Goal: Task Accomplishment & Management: Manage account settings

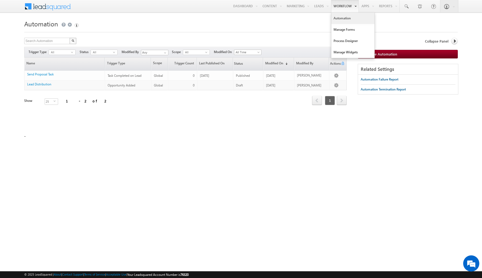
click at [349, 22] on link "Automation" at bounding box center [353, 18] width 43 height 11
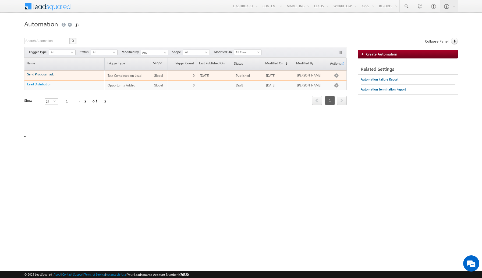
click at [42, 75] on link "Send Proposal Task" at bounding box center [40, 74] width 27 height 4
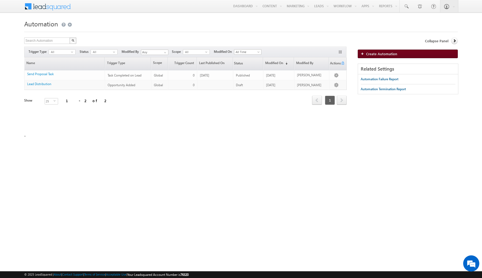
click at [408, 52] on link "Create Automation" at bounding box center [408, 54] width 100 height 9
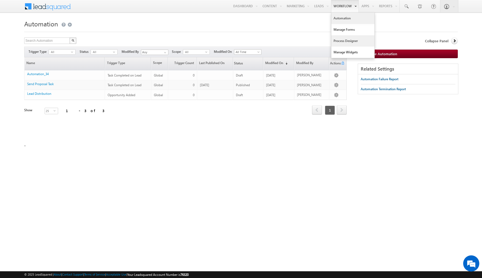
click at [343, 40] on link "Process Designer" at bounding box center [353, 40] width 43 height 11
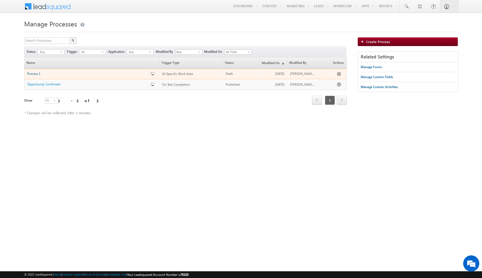
click at [36, 74] on span "Process 1" at bounding box center [33, 74] width 13 height 4
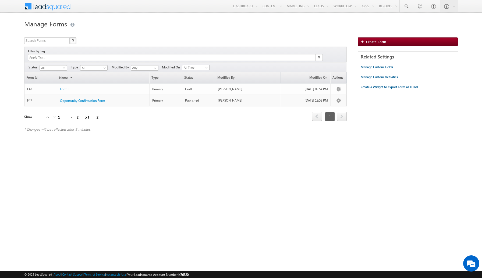
click at [145, 24] on h1 "Manage Forms" at bounding box center [241, 23] width 434 height 10
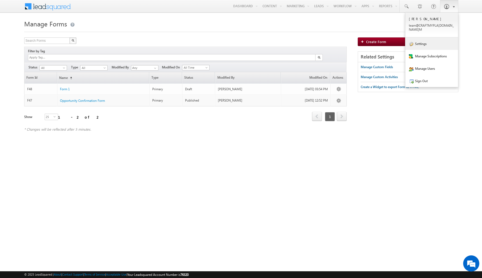
click at [430, 37] on link "Settings" at bounding box center [432, 43] width 53 height 12
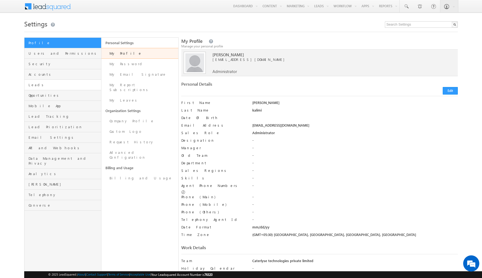
click at [57, 82] on link "Leads" at bounding box center [62, 85] width 77 height 10
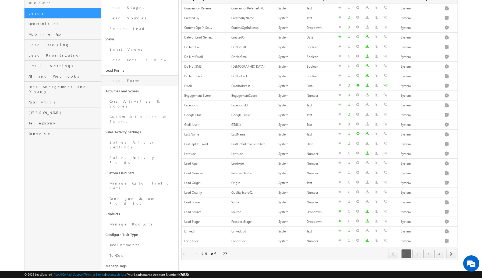
scroll to position [73, 0]
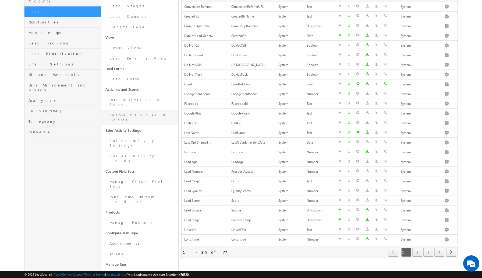
click at [156, 110] on link "Custom Activities & Scores" at bounding box center [139, 117] width 77 height 15
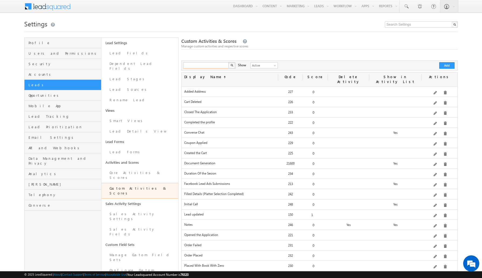
click at [220, 65] on input "text" at bounding box center [206, 65] width 46 height 6
type input "call"
click at [229, 62] on button "button" at bounding box center [232, 65] width 7 height 6
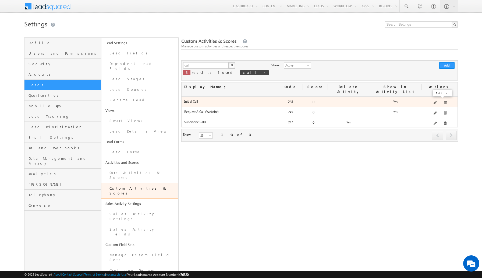
click at [437, 101] on span at bounding box center [436, 103] width 4 height 4
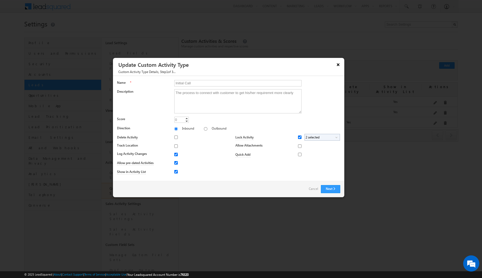
click at [339, 64] on button "×" at bounding box center [338, 64] width 9 height 9
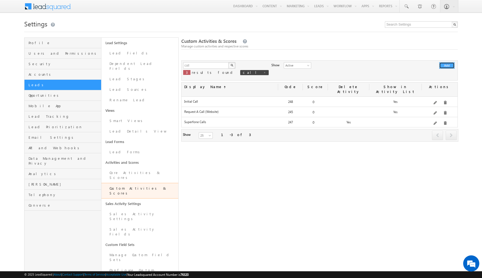
click at [448, 66] on button "Add" at bounding box center [447, 65] width 15 height 6
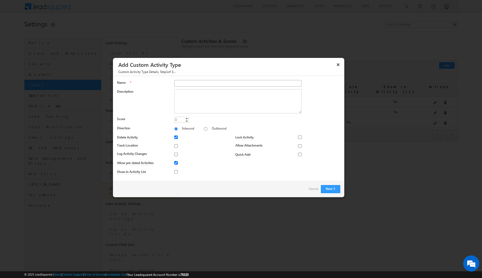
click at [222, 86] on input "Name" at bounding box center [237, 83] width 127 height 6
type input "Call To Lead"
click at [204, 128] on input "Outbound" at bounding box center [205, 128] width 3 height 3
radio input "true"
click at [187, 118] on link "Increment" at bounding box center [187, 118] width 4 height 3
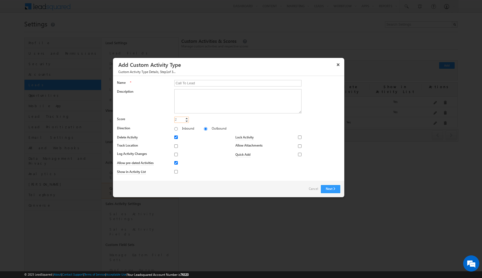
click at [187, 118] on link "Increment" at bounding box center [187, 118] width 4 height 3
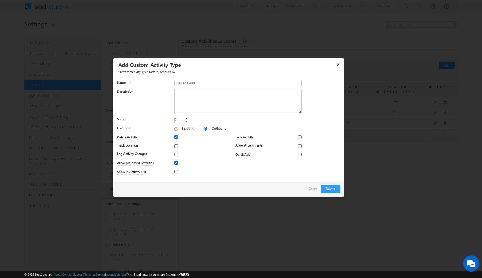
click at [187, 118] on link "Increment" at bounding box center [187, 118] width 4 height 3
click at [187, 121] on link "Decrement" at bounding box center [187, 121] width 4 height 3
type input "5"
click at [187, 121] on link "Decrement" at bounding box center [187, 121] width 4 height 3
click at [300, 139] on div at bounding box center [301, 137] width 6 height 8
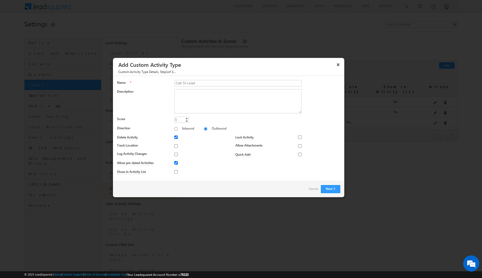
click at [175, 135] on input "Delete Activity" at bounding box center [175, 136] width 3 height 3
checkbox input "false"
click at [328, 188] on button "Next" at bounding box center [330, 189] width 19 height 8
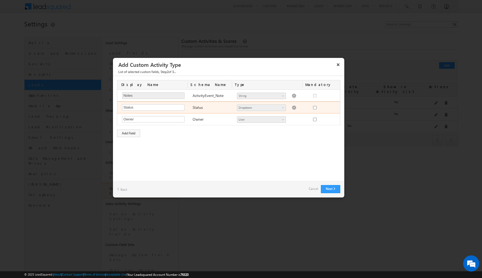
click at [292, 106] on img at bounding box center [294, 107] width 5 height 5
type textarea "Active Inactive"
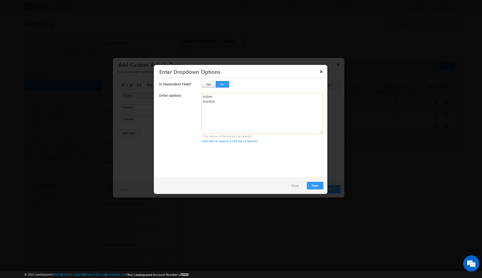
click at [212, 97] on textarea "Active Inactive" at bounding box center [263, 113] width 122 height 41
type textarea "AcInactive"
click at [211, 100] on textarea "Connected Nor connected" at bounding box center [263, 113] width 122 height 41
click at [208, 100] on textarea "Connected Nor Connected" at bounding box center [263, 113] width 122 height 41
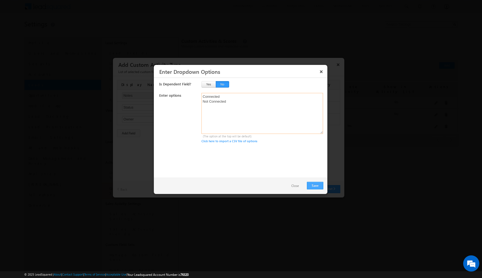
type textarea "Connected Not Connected"
click at [316, 185] on button "Save" at bounding box center [315, 186] width 16 height 8
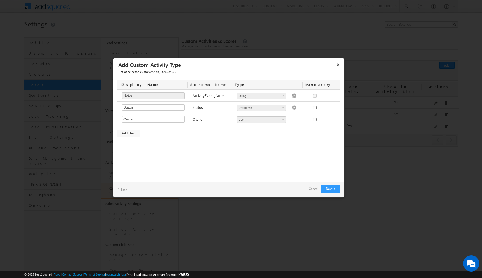
click at [281, 145] on div "Custom Activity Additional Fields Manage Forms Name * Call To Lead Description …" at bounding box center [229, 128] width 232 height 105
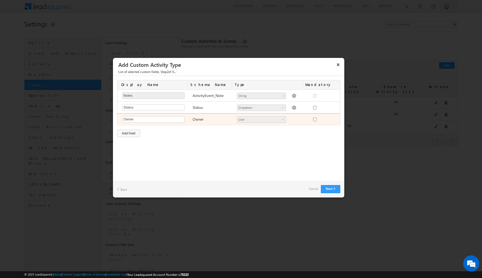
click at [295, 117] on div "Number String DateTime Dropdown Product User Geolocation Instalments mx_Source …" at bounding box center [269, 120] width 71 height 8
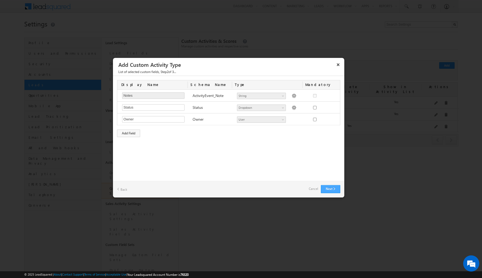
click at [329, 189] on button "Next" at bounding box center [330, 189] width 19 height 8
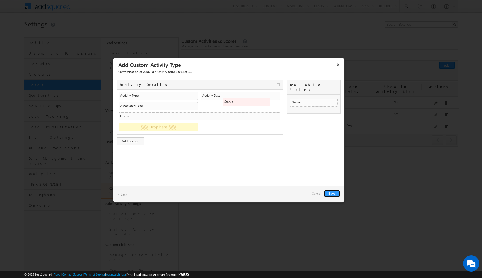
drag, startPoint x: 307, startPoint y: 98, endPoint x: 265, endPoint y: 102, distance: 42.5
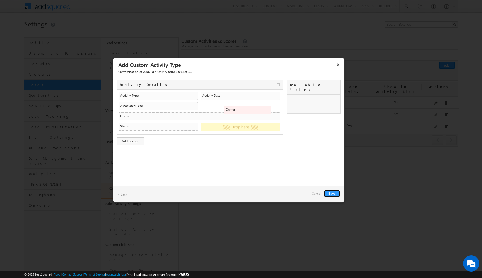
drag, startPoint x: 322, startPoint y: 97, endPoint x: 266, endPoint y: 108, distance: 57.4
click at [333, 194] on button "Save" at bounding box center [332, 194] width 16 height 8
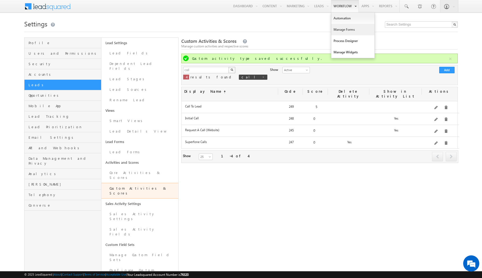
click at [343, 29] on link "Manage Forms" at bounding box center [353, 29] width 43 height 11
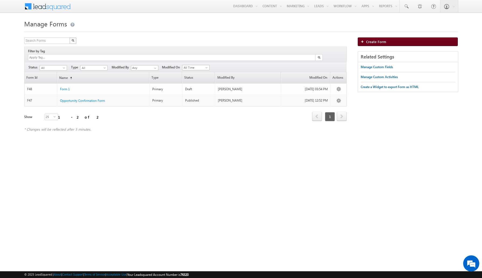
click at [368, 43] on span "Create Form" at bounding box center [376, 41] width 20 height 5
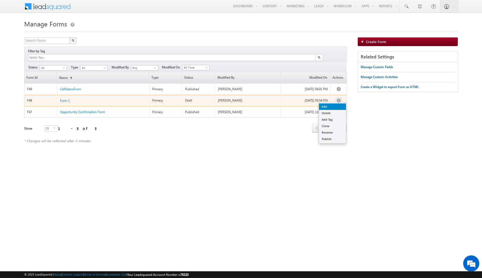
click at [335, 103] on link "Edit" at bounding box center [332, 106] width 27 height 6
click at [335, 110] on link "Delete" at bounding box center [332, 113] width 27 height 6
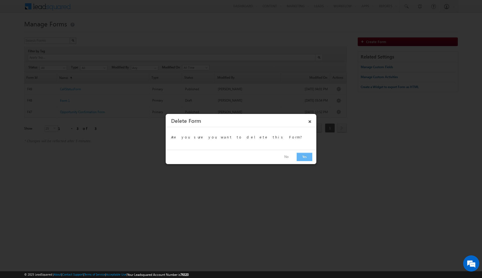
click at [303, 156] on button "Yes" at bounding box center [305, 157] width 16 height 8
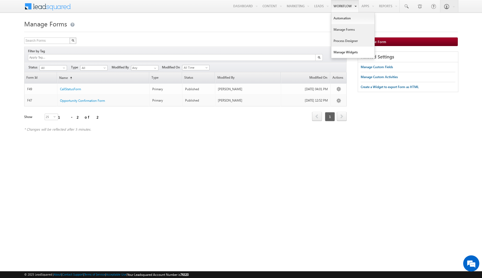
click at [345, 38] on link "Process Designer" at bounding box center [353, 40] width 43 height 11
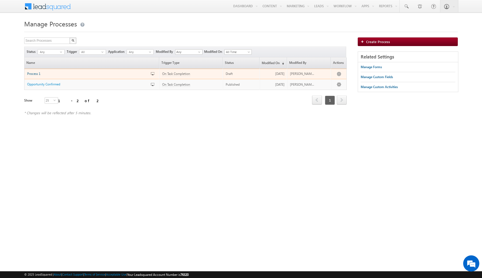
click at [36, 75] on span "Process 1" at bounding box center [33, 74] width 13 height 4
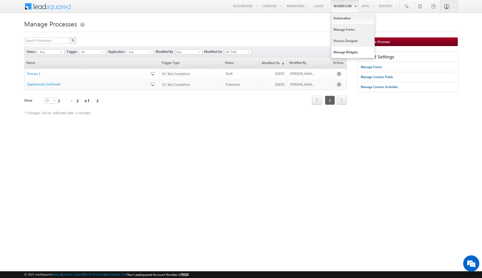
click at [342, 31] on link "Manage Forms" at bounding box center [353, 29] width 43 height 11
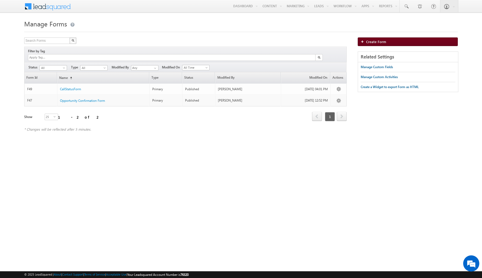
click at [374, 44] on span "Create Form" at bounding box center [376, 41] width 20 height 5
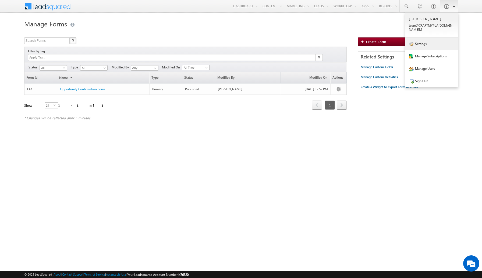
click at [431, 41] on link "Settings" at bounding box center [432, 43] width 53 height 12
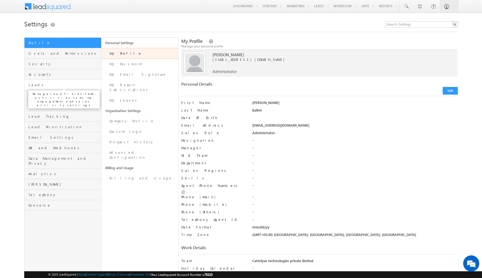
click at [59, 84] on span "Leads" at bounding box center [64, 84] width 71 height 5
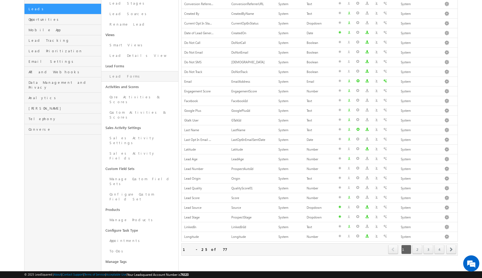
scroll to position [83, 0]
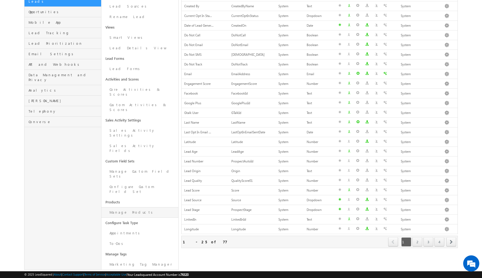
click at [145, 207] on link "Manage Products" at bounding box center [139, 212] width 77 height 10
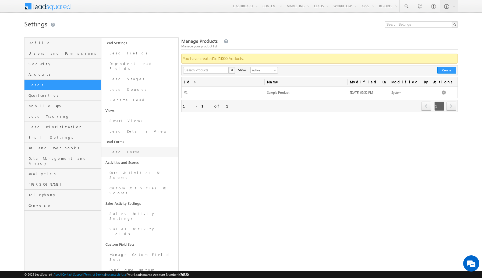
click at [134, 147] on link "Lead Forms" at bounding box center [139, 152] width 77 height 10
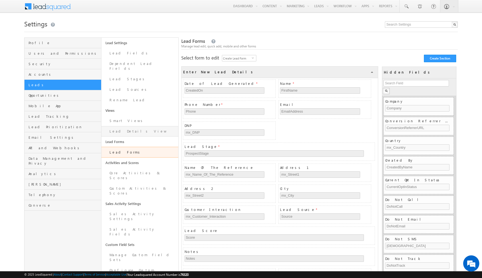
click at [140, 128] on link "Lead Details View" at bounding box center [139, 131] width 77 height 10
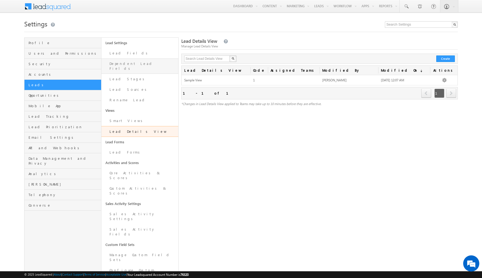
click at [138, 65] on link "Dependent Lead Fields" at bounding box center [139, 65] width 77 height 15
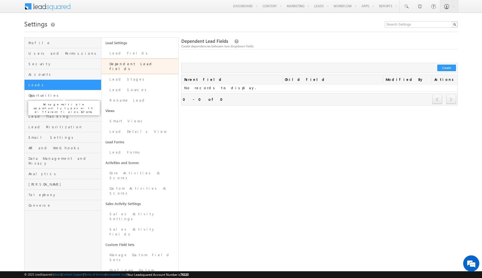
click at [63, 94] on span "Opportunities" at bounding box center [64, 95] width 71 height 5
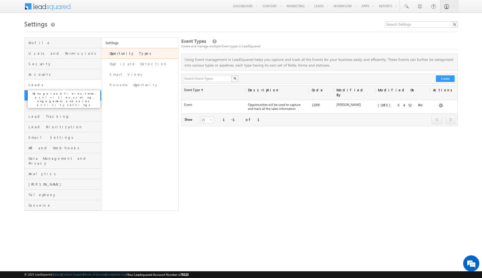
click at [63, 85] on span "Leads" at bounding box center [64, 84] width 71 height 5
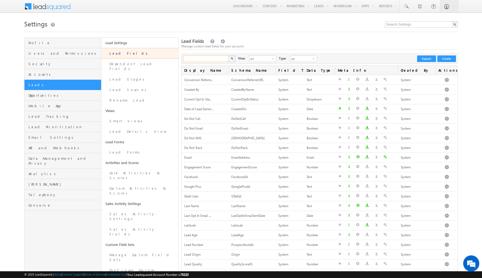
click at [208, 59] on input "text" at bounding box center [206, 58] width 46 height 6
type input "i"
type input "pdf"
click at [229, 55] on button "button" at bounding box center [232, 58] width 7 height 6
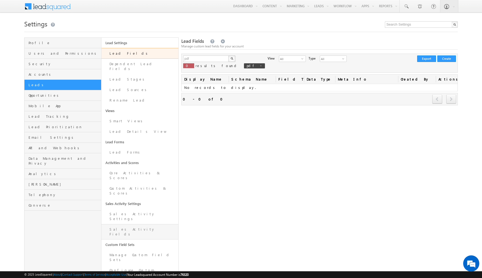
scroll to position [3, 0]
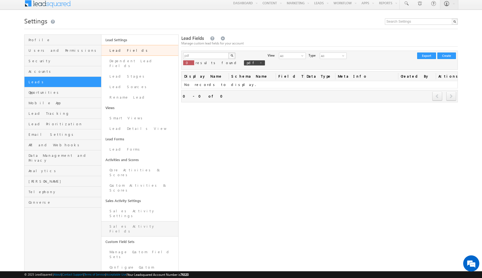
click at [138, 221] on link "Sales Activity Fields" at bounding box center [139, 228] width 77 height 15
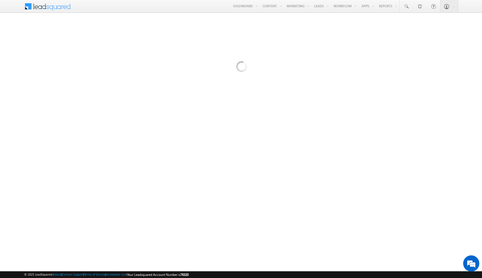
scroll to position [0, 0]
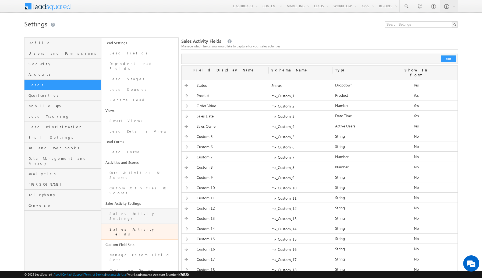
click at [145, 208] on link "Sales Activity Settings" at bounding box center [139, 215] width 77 height 15
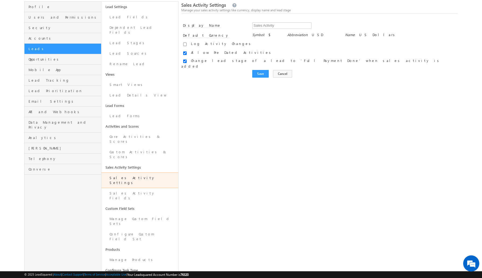
scroll to position [36, 0]
click at [145, 213] on link "Manage Custom Field Sets" at bounding box center [139, 220] width 77 height 15
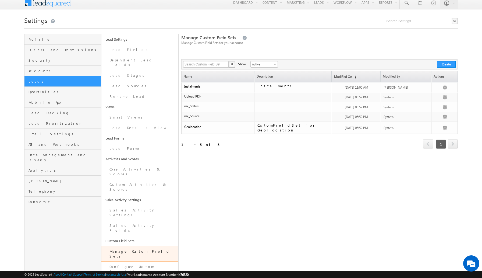
scroll to position [4, 0]
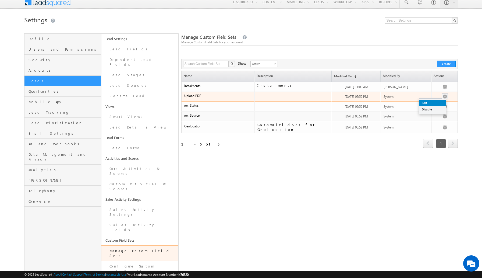
click at [436, 102] on link "Edit" at bounding box center [432, 103] width 27 height 6
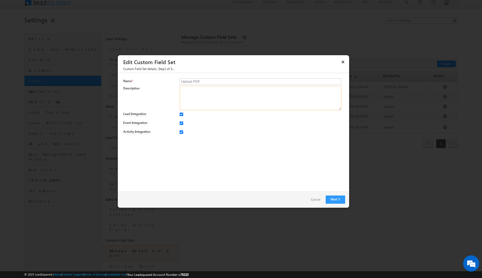
click at [209, 95] on textarea at bounding box center [261, 98] width 162 height 24
click at [221, 80] on input "Upload PDF" at bounding box center [261, 81] width 162 height 6
click at [232, 78] on div "Name * Upload PDF Description Lead Integration Event Integration Activity Integ…" at bounding box center [234, 132] width 232 height 118
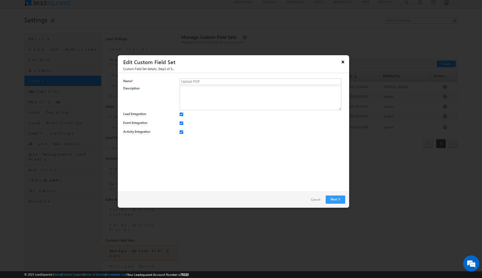
click at [345, 62] on button "×" at bounding box center [343, 61] width 9 height 9
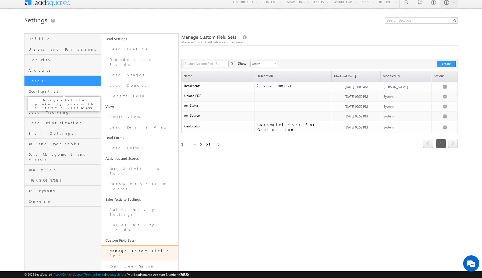
click at [62, 90] on span "Opportunities" at bounding box center [64, 91] width 71 height 5
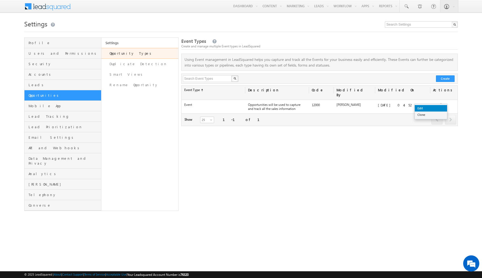
click at [432, 109] on link "Edit" at bounding box center [431, 108] width 32 height 6
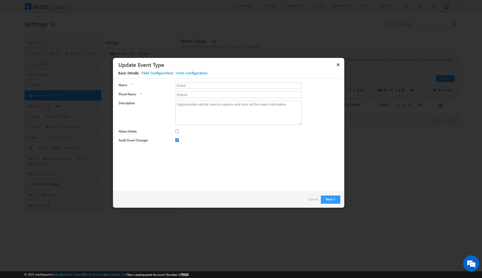
click at [165, 73] on div "Field Configuration" at bounding box center [157, 73] width 31 height 5
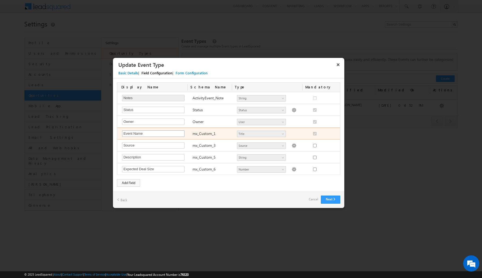
scroll to position [225, 0]
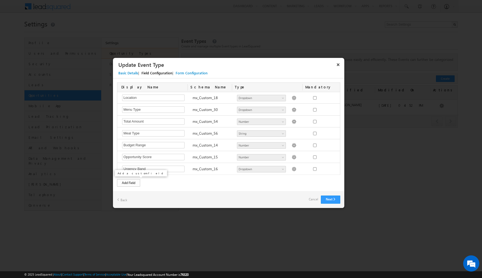
click at [132, 182] on div "Add Field" at bounding box center [128, 183] width 23 height 8
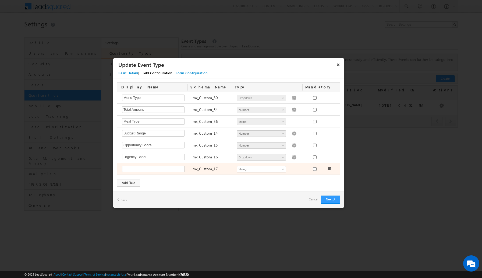
click at [265, 170] on span "String" at bounding box center [259, 169] width 44 height 5
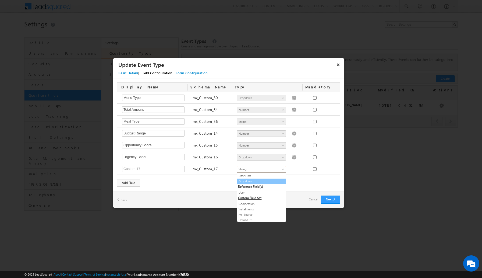
scroll to position [17, 0]
click at [252, 218] on link "Upload PDF" at bounding box center [261, 218] width 49 height 5
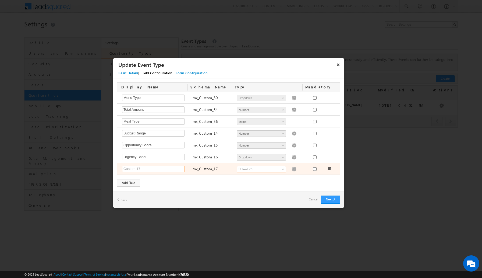
click at [154, 169] on input "text" at bounding box center [153, 169] width 62 height 6
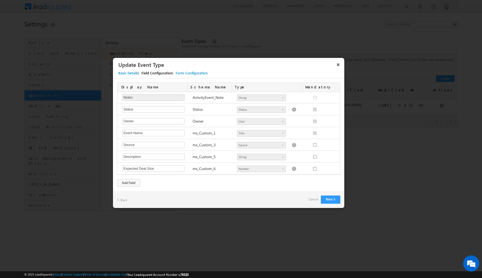
scroll to position [0, 0]
type input "Quotation Upload"
click at [132, 183] on div "Add Field" at bounding box center [128, 183] width 23 height 8
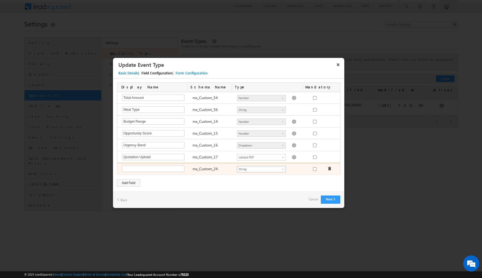
click at [245, 170] on span "String" at bounding box center [259, 169] width 44 height 5
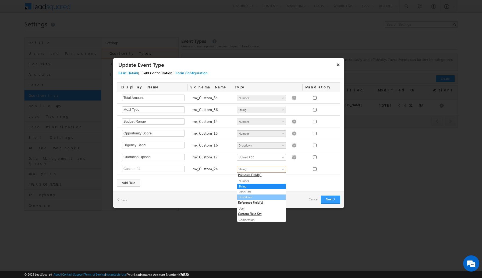
click at [254, 197] on link "Dropdown" at bounding box center [261, 197] width 49 height 5
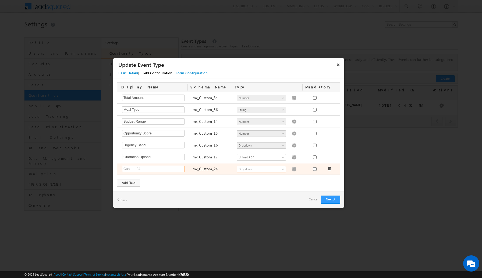
click at [177, 170] on input "text" at bounding box center [153, 169] width 62 height 6
type input "Mode Of Order"
click at [288, 169] on div "Number String DateTime Dropdown User Geolocation Instalments mx_Source Upload P…" at bounding box center [269, 170] width 71 height 8
click at [292, 169] on img at bounding box center [294, 169] width 5 height 5
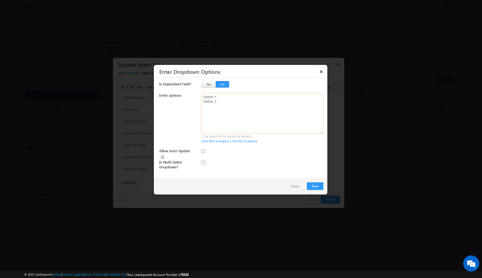
click at [227, 97] on textarea at bounding box center [263, 113] width 122 height 41
click at [219, 98] on textarea "APP WebLink Manual" at bounding box center [263, 113] width 122 height 41
type textarea "App WebLink Manual"
click at [318, 185] on button "Save" at bounding box center [315, 186] width 16 height 8
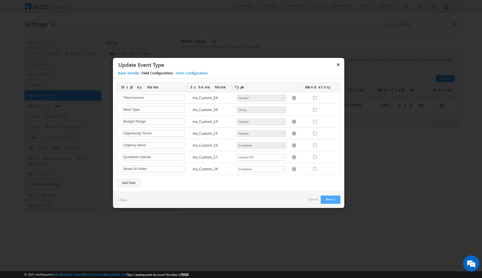
click at [331, 200] on button "Next" at bounding box center [330, 199] width 19 height 8
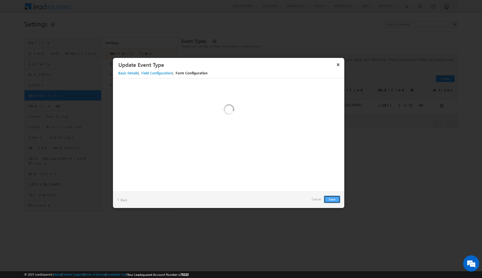
click at [331, 200] on button "Save" at bounding box center [332, 199] width 16 height 8
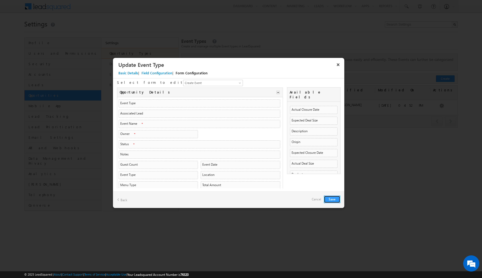
scroll to position [0, 0]
click at [338, 65] on button "×" at bounding box center [338, 64] width 9 height 9
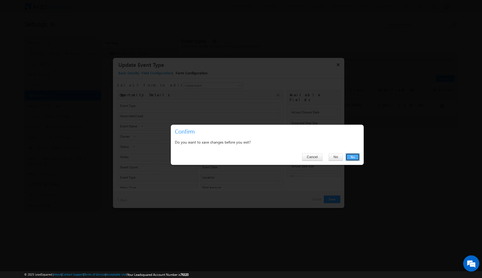
click at [358, 156] on button "Yes" at bounding box center [353, 157] width 14 height 8
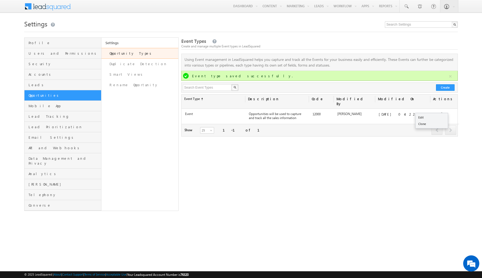
click at [442, 113] on ul "Edit Clone" at bounding box center [432, 121] width 33 height 16
click at [430, 118] on link "Edit" at bounding box center [432, 117] width 32 height 6
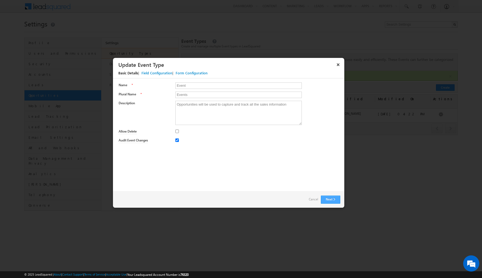
click at [329, 198] on button "Next" at bounding box center [330, 199] width 19 height 8
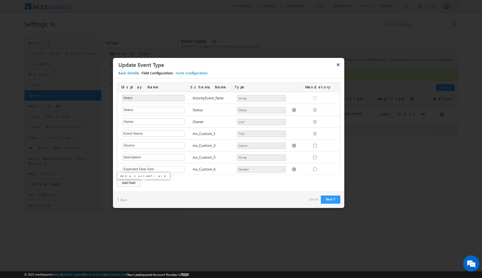
click at [136, 185] on div "Add Field" at bounding box center [128, 183] width 23 height 8
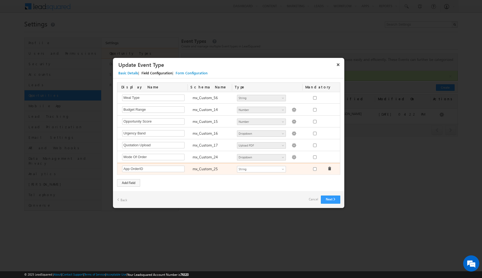
type input "App OrderID"
click at [315, 169] on input "checkbox" at bounding box center [314, 168] width 3 height 3
click at [317, 169] on input "checkbox" at bounding box center [314, 168] width 3 height 3
checkbox input "false"
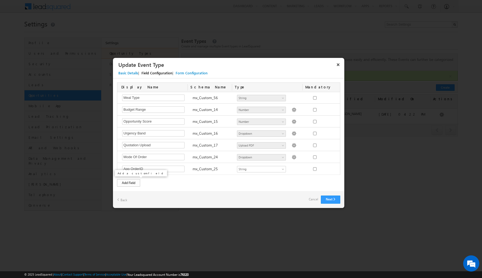
click at [130, 183] on div "Add Field" at bounding box center [128, 183] width 23 height 8
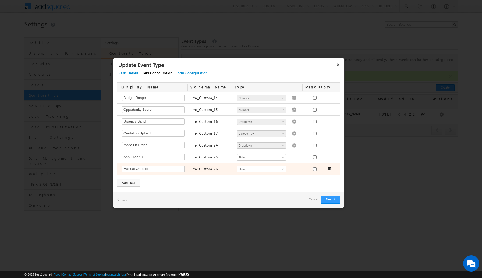
type input "Manual OrderId"
click at [317, 168] on input "checkbox" at bounding box center [314, 168] width 3 height 3
click at [315, 171] on div at bounding box center [315, 170] width 20 height 8
click at [316, 170] on input "checkbox" at bounding box center [314, 168] width 3 height 3
checkbox input "false"
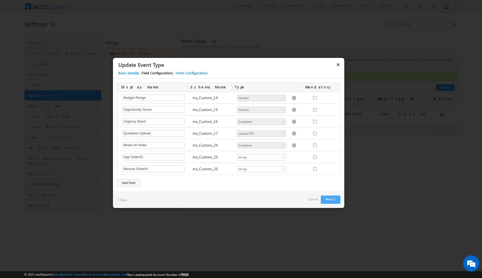
click at [329, 199] on button "Next" at bounding box center [330, 199] width 19 height 8
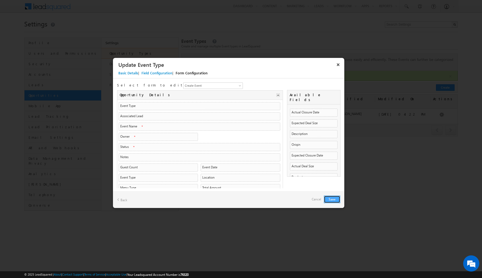
click at [333, 201] on button "Save" at bounding box center [332, 199] width 16 height 8
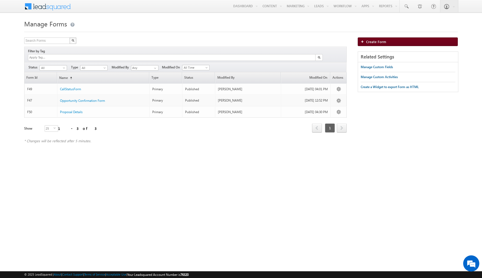
click at [384, 42] on span "Create Form" at bounding box center [376, 41] width 20 height 5
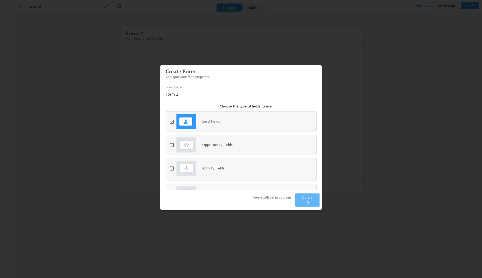
click at [249, 153] on div "Opportunity Fields Select Opportunity Event Select Opportunity" at bounding box center [241, 145] width 151 height 20
click at [172, 123] on span at bounding box center [173, 121] width 7 height 4
checkbox input "false"
click at [173, 147] on span at bounding box center [173, 145] width 7 height 4
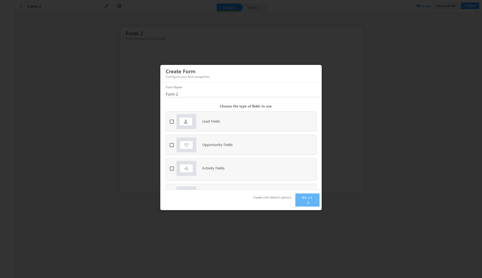
checkbox input "true"
click at [246, 147] on span "Select Opportunity" at bounding box center [271, 144] width 63 height 5
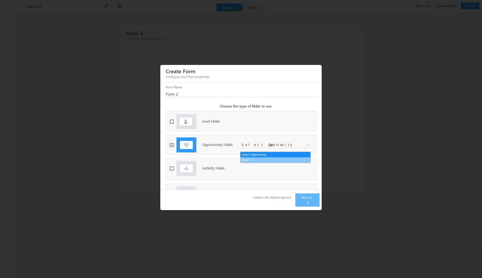
click at [250, 159] on link "Event" at bounding box center [276, 159] width 70 height 5
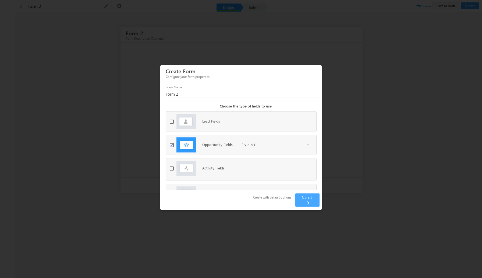
click at [309, 199] on span "Next" at bounding box center [307, 197] width 11 height 5
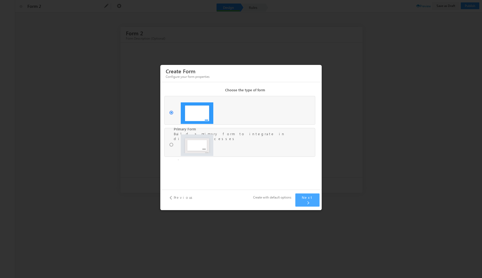
click at [309, 199] on span "Next" at bounding box center [307, 197] width 11 height 5
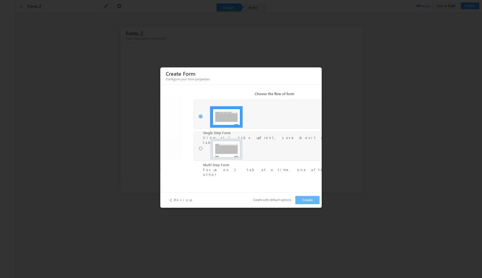
click at [309, 202] on button "Create" at bounding box center [308, 200] width 24 height 8
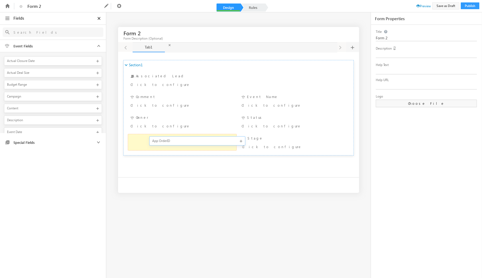
drag, startPoint x: 58, startPoint y: 85, endPoint x: 155, endPoint y: 141, distance: 112.3
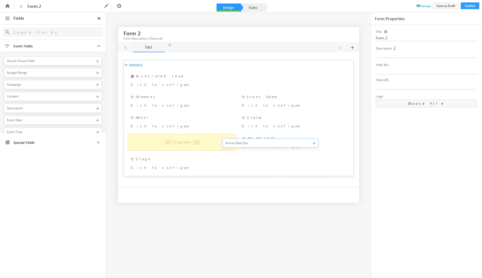
drag, startPoint x: 46, startPoint y: 75, endPoint x: 227, endPoint y: 145, distance: 194.6
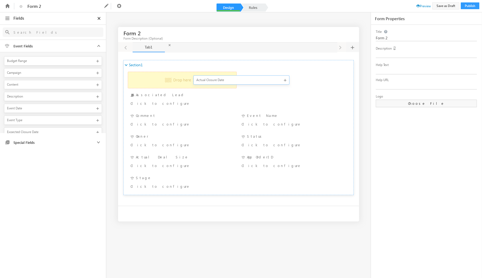
drag, startPoint x: 39, startPoint y: 62, endPoint x: 189, endPoint y: 80, distance: 150.5
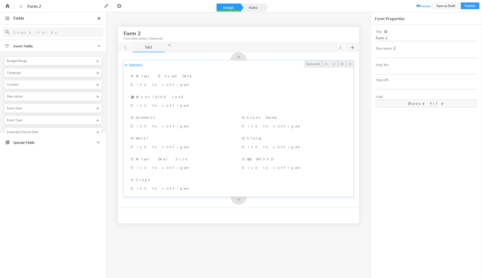
click at [171, 83] on div "Click to configure" at bounding box center [173, 84] width 85 height 6
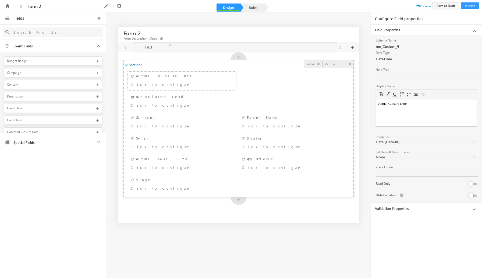
click at [407, 155] on span "None" at bounding box center [419, 157] width 87 height 5
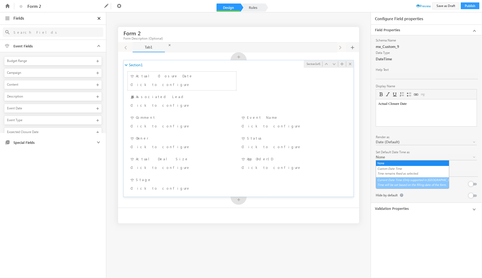
click at [432, 185] on link "Current Date Time (Only supported in New UI) Time will be set based on the fill…" at bounding box center [412, 182] width 73 height 10
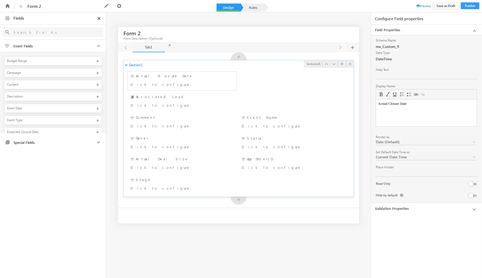
click at [474, 183] on button at bounding box center [473, 184] width 8 height 2
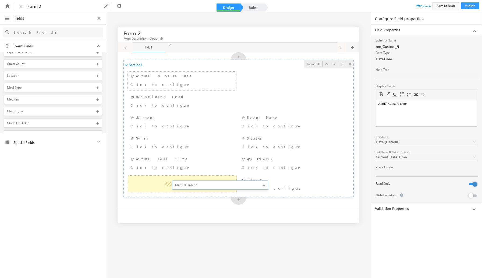
drag, startPoint x: 31, startPoint y: 88, endPoint x: 178, endPoint y: 185, distance: 175.9
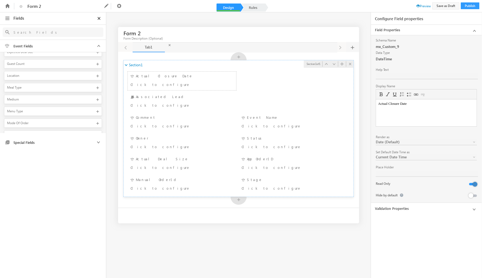
click at [57, 8] on span "Form 2" at bounding box center [60, 6] width 66 height 5
click at [70, 20] on div "Name Form 2 Description Created By YASHWANTH kalimi Modified By YASHWANTH kalim…" at bounding box center [62, 48] width 97 height 72
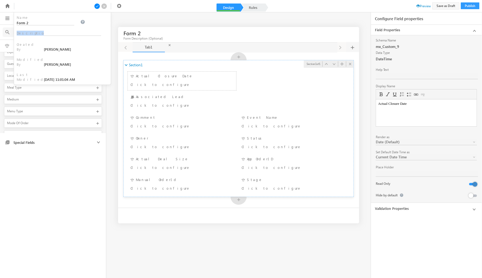
click at [70, 20] on div "Name Form 2 Description Created By YASHWANTH kalimi Modified By YASHWANTH kalim…" at bounding box center [62, 48] width 97 height 72
click at [70, 20] on input "Form 2" at bounding box center [46, 22] width 58 height 5
click at [98, 6] on span at bounding box center [97, 6] width 6 height 6
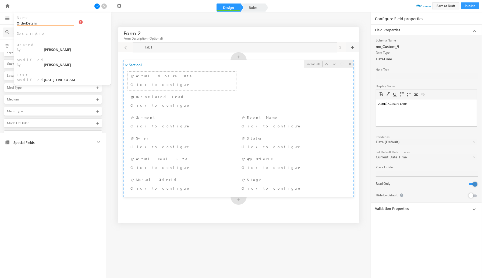
click at [73, 20] on input "OrderDetails" at bounding box center [46, 22] width 58 height 5
click at [97, 5] on span at bounding box center [97, 6] width 6 height 6
click at [50, 20] on input "OrderDetailsForm" at bounding box center [46, 22] width 58 height 5
click at [61, 20] on input "Order DetailsForm" at bounding box center [46, 22] width 58 height 5
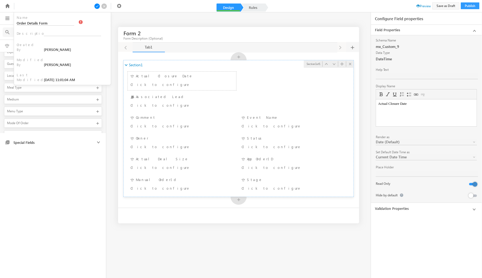
click at [98, 6] on span at bounding box center [97, 6] width 6 height 6
click at [74, 20] on input "Order Details Form" at bounding box center [46, 22] width 58 height 5
click at [150, 20] on div "Form 2 Form Description (Optional) Tab1 Tab1 Tab1 Section1 Section1 Section 1 o…" at bounding box center [241, 124] width 482 height 225
click at [106, 8] on span at bounding box center [104, 6] width 6 height 6
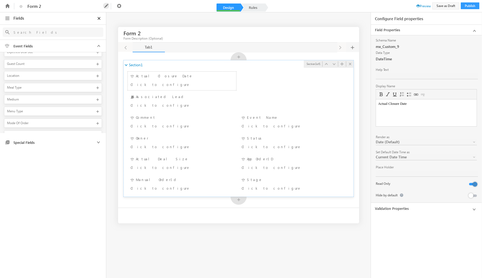
click at [103, 5] on icon at bounding box center [106, 6] width 6 height 6
click at [74, 20] on input "Form 2" at bounding box center [46, 22] width 58 height 5
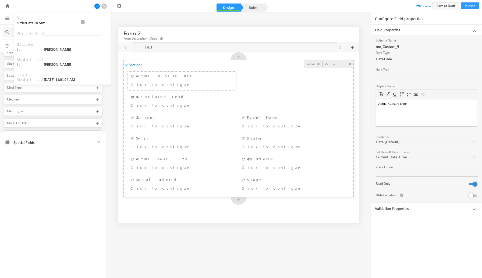
click at [99, 6] on span at bounding box center [97, 6] width 6 height 6
click at [101, 17] on div "Invalid Form Id" at bounding box center [108, 13] width 32 height 9
click at [72, 20] on input "OrderDetailsForm" at bounding box center [46, 22] width 58 height 5
type input "Form"
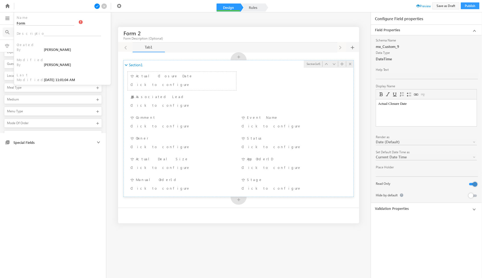
click at [97, 7] on span at bounding box center [97, 6] width 6 height 6
click at [142, 25] on div "Form 2 Form Description (Optional) Tab1 Tab1 Tab1 Section1 Section1 Section 1 o…" at bounding box center [241, 124] width 482 height 225
click at [104, 8] on span at bounding box center [104, 6] width 6 height 6
click at [178, 20] on div "Form 2 Form Description (Optional) Tab1 Tab1 Tab1 Section1 Section1 Section 1 o…" at bounding box center [241, 124] width 482 height 225
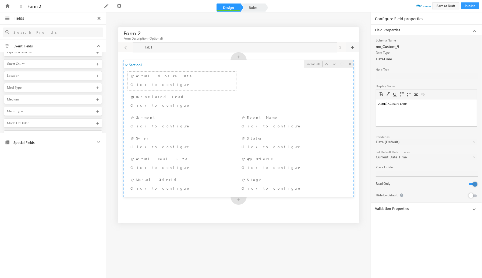
click at [137, 34] on h3 "Form 2" at bounding box center [132, 32] width 17 height 9
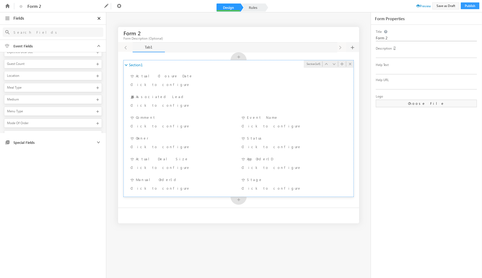
click at [381, 37] on input "Form 2" at bounding box center [427, 38] width 102 height 6
click at [341, 65] on span at bounding box center [342, 63] width 5 height 5
type input "Order Details Form"
click at [334, 16] on div "Order Details Form Form Description (Optional) Tab1 Tab1 Tab1 Section1 Section1…" at bounding box center [241, 124] width 482 height 225
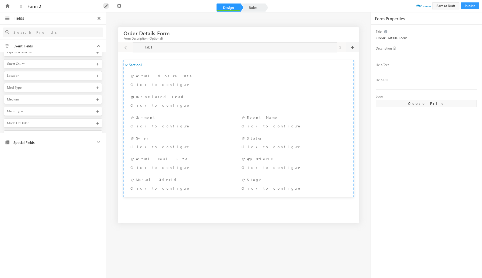
click at [103, 8] on icon at bounding box center [106, 6] width 6 height 6
click at [74, 20] on input "Form 2" at bounding box center [46, 22] width 58 height 5
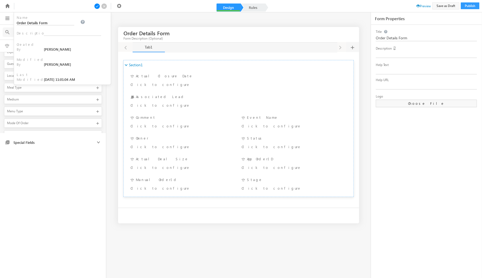
click at [98, 6] on span at bounding box center [97, 6] width 6 height 6
click at [74, 20] on input "Order Details Form" at bounding box center [46, 22] width 58 height 5
click at [97, 4] on span at bounding box center [97, 6] width 6 height 6
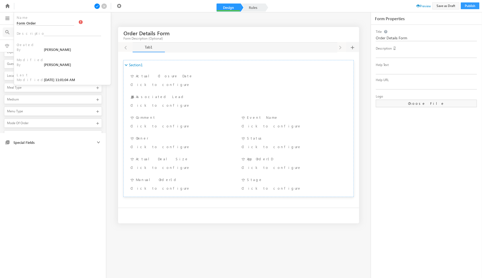
click at [97, 4] on span at bounding box center [97, 6] width 6 height 6
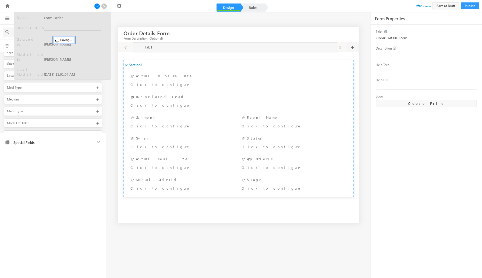
click at [97, 4] on div at bounding box center [97, 5] width 6 height 9
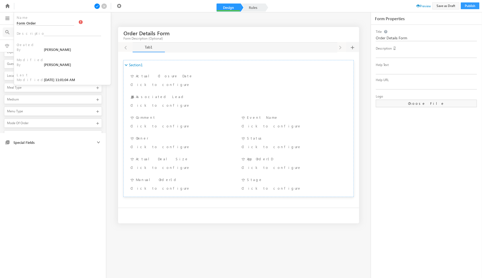
click at [97, 4] on span at bounding box center [97, 6] width 6 height 6
click at [170, 32] on div "Order Details Form Form Description (Optional)" at bounding box center [153, 34] width 59 height 15
click at [121, 7] on icon at bounding box center [119, 6] width 6 height 6
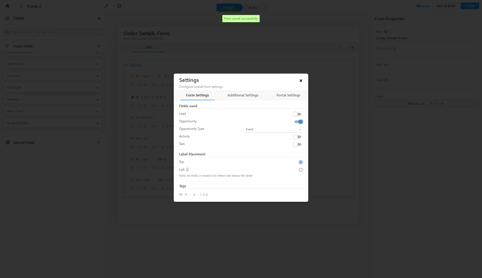
click at [302, 84] on span "×" at bounding box center [301, 79] width 9 height 9
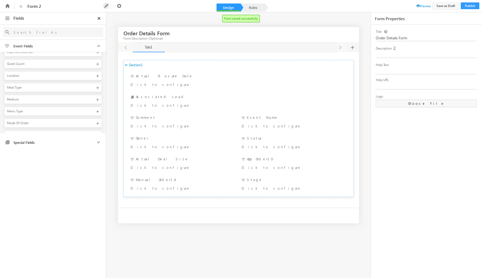
click at [104, 5] on icon at bounding box center [106, 6] width 6 height 6
click at [74, 20] on input "Form 2" at bounding box center [46, 22] width 58 height 5
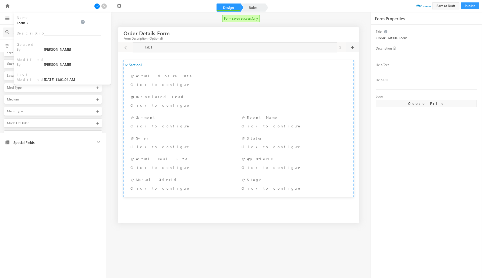
click at [74, 20] on input "Form 2" at bounding box center [46, 22] width 58 height 5
type input "Order Details Form"
click at [97, 5] on span at bounding box center [97, 6] width 6 height 6
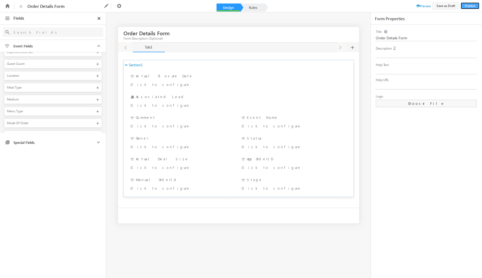
click at [471, 8] on button "Publish" at bounding box center [470, 5] width 19 height 7
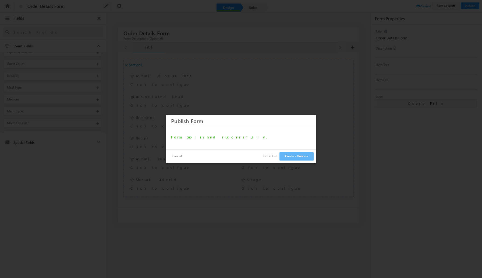
click at [179, 157] on button "Cancel" at bounding box center [177, 156] width 20 height 8
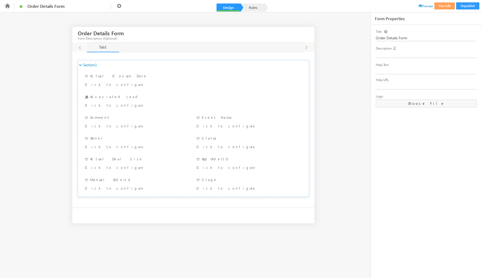
click at [6, 4] on icon at bounding box center [7, 6] width 6 height 6
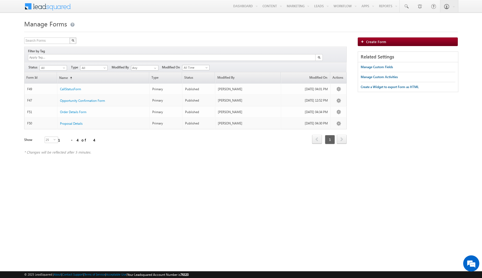
click at [293, 35] on div "Manage Forms Search Forms X 4 results found Filter by Tag Filters Status All Dr…" at bounding box center [241, 89] width 434 height 142
click at [344, 21] on link "Automation" at bounding box center [353, 18] width 43 height 11
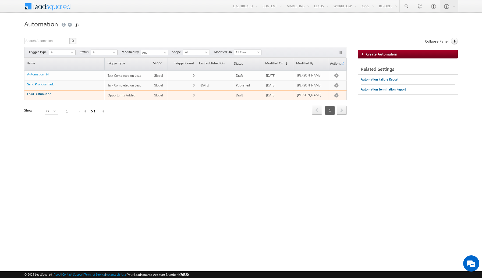
click at [43, 94] on link "Lead Distribution" at bounding box center [39, 94] width 24 height 4
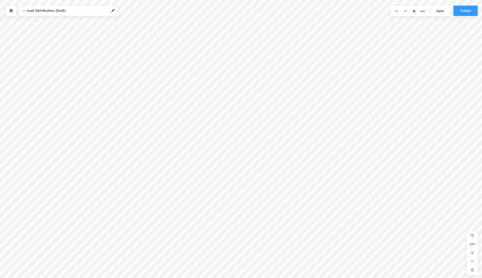
click at [13, 10] on div at bounding box center [11, 11] width 11 height 10
click at [11, 11] on icon at bounding box center [11, 11] width 4 height 4
click at [469, 14] on button "Publish" at bounding box center [466, 11] width 24 height 10
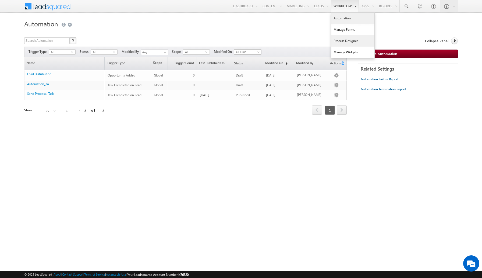
click at [344, 40] on link "Process Designer" at bounding box center [353, 40] width 43 height 11
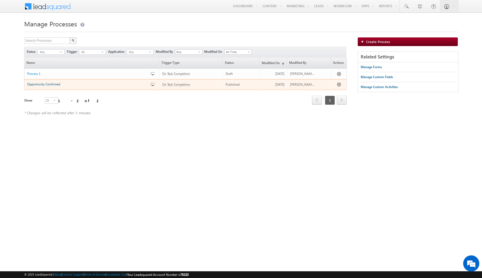
click at [45, 84] on span "Opportunity Confirmed" at bounding box center [43, 84] width 33 height 4
click at [41, 85] on span "Opportunity Confirmed" at bounding box center [43, 84] width 33 height 4
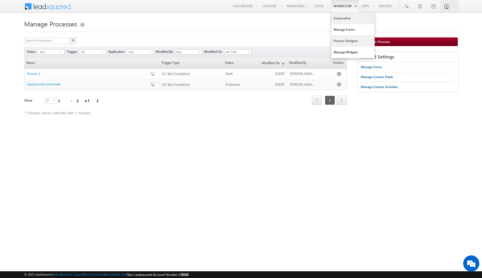
click at [343, 19] on link "Automation" at bounding box center [353, 18] width 43 height 11
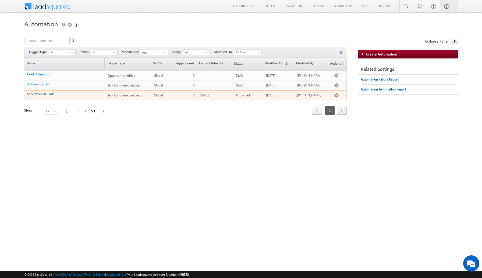
click at [37, 92] on link "Send Proposal Task" at bounding box center [40, 94] width 27 height 4
